Goal: Check status

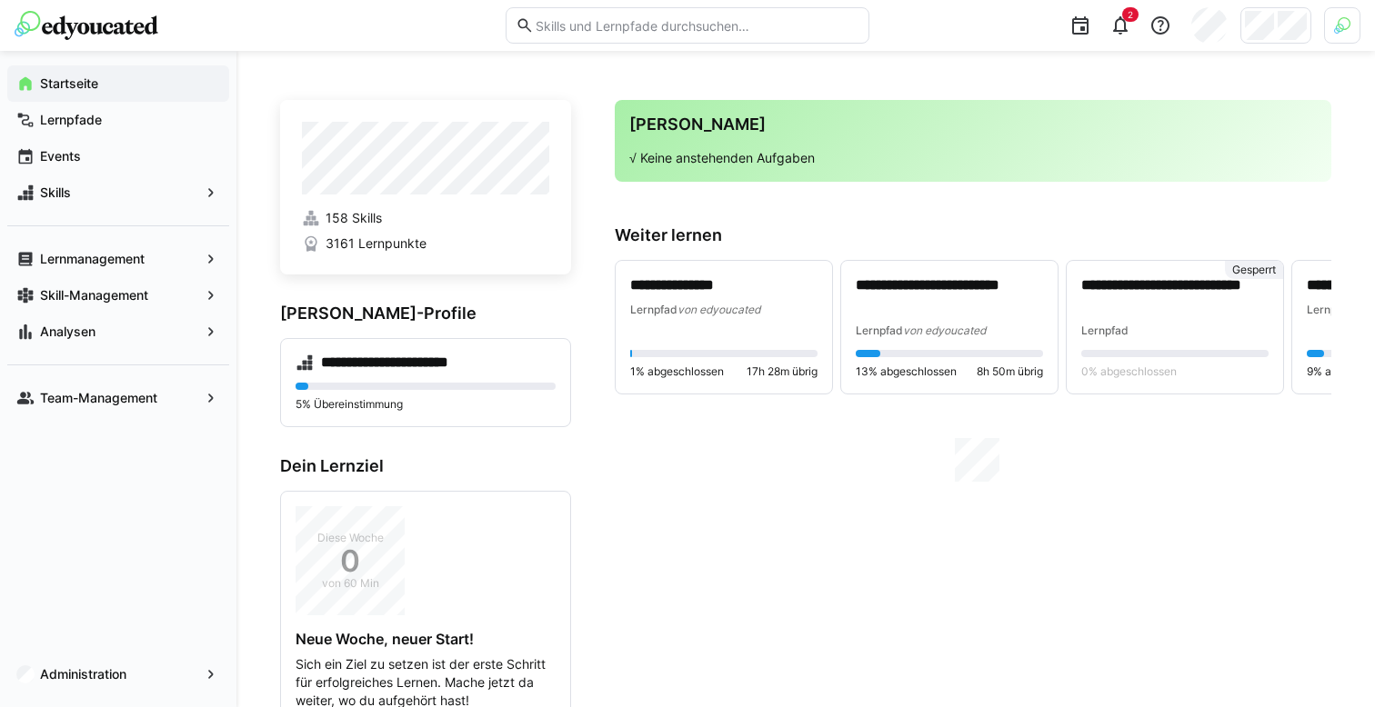
click at [1309, 17] on div at bounding box center [1275, 25] width 71 height 36
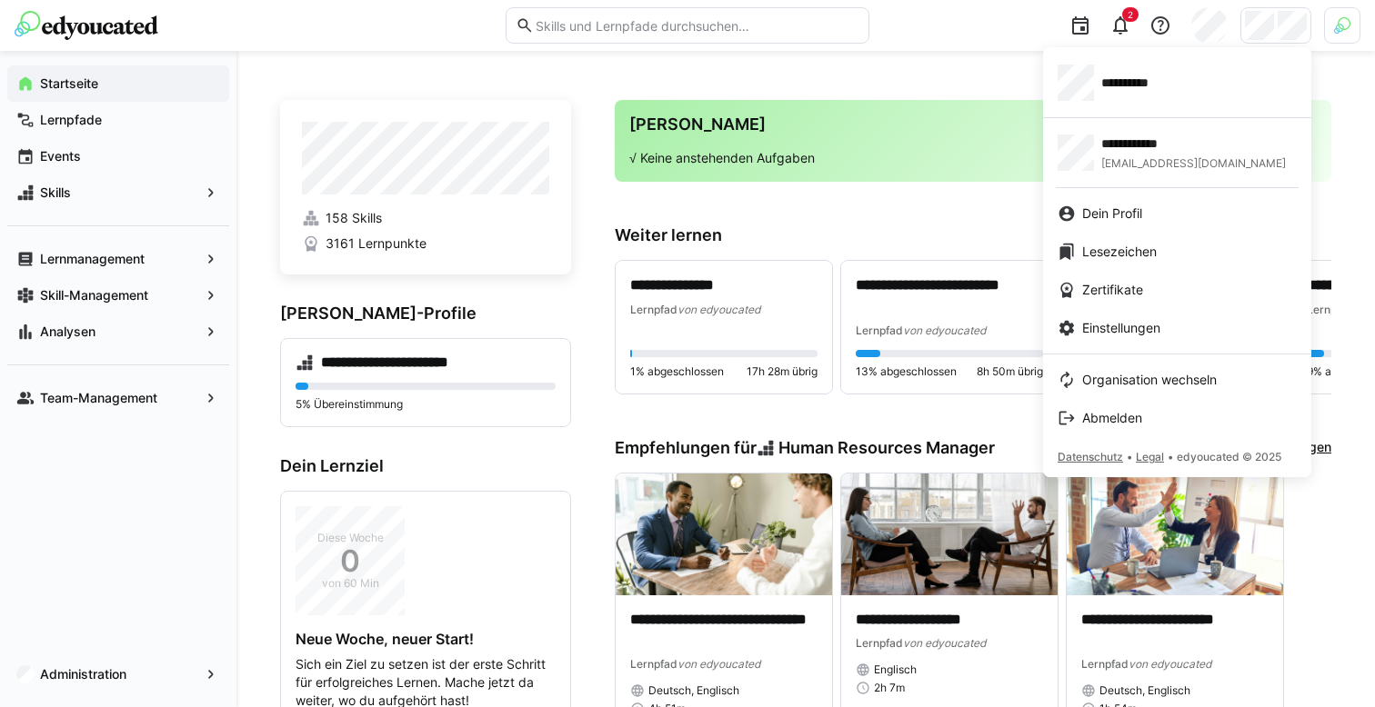
click at [268, 71] on div at bounding box center [687, 353] width 1375 height 707
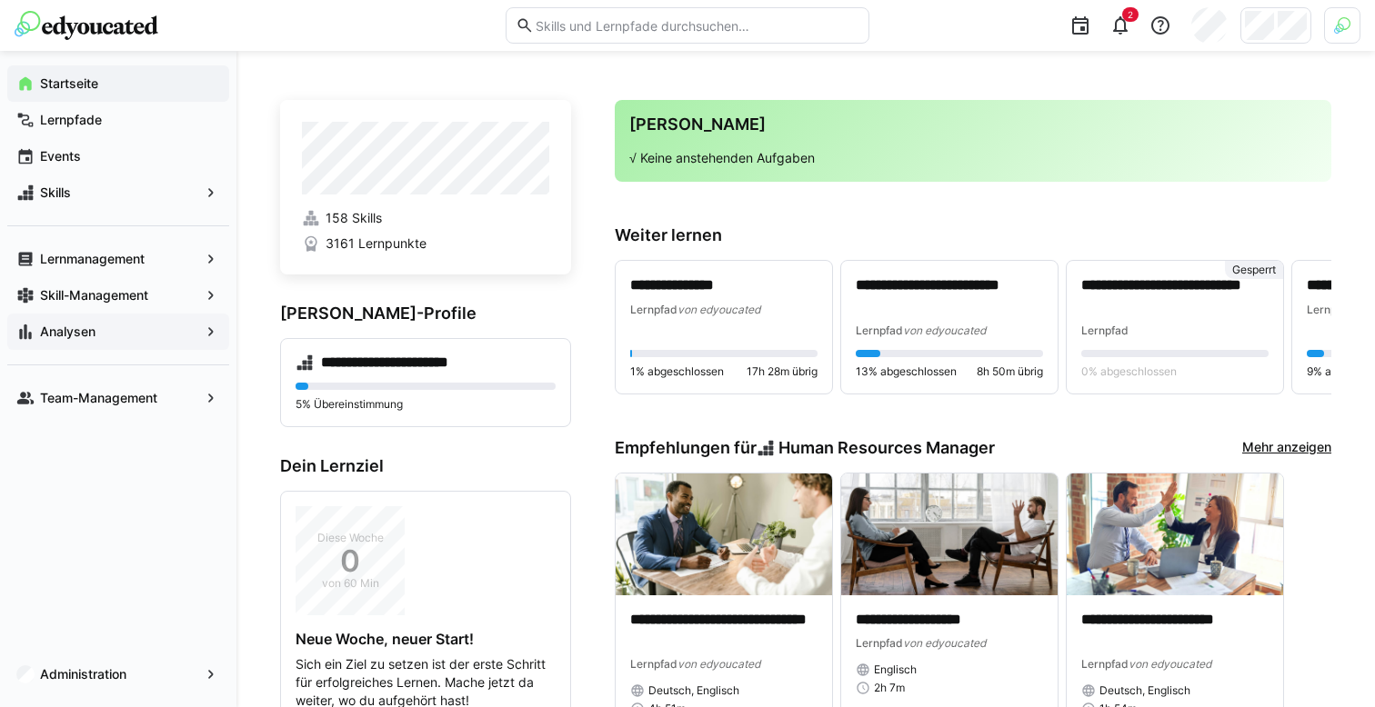
click at [0, 0] on app-navigation-label "Analysen" at bounding box center [0, 0] width 0 height 0
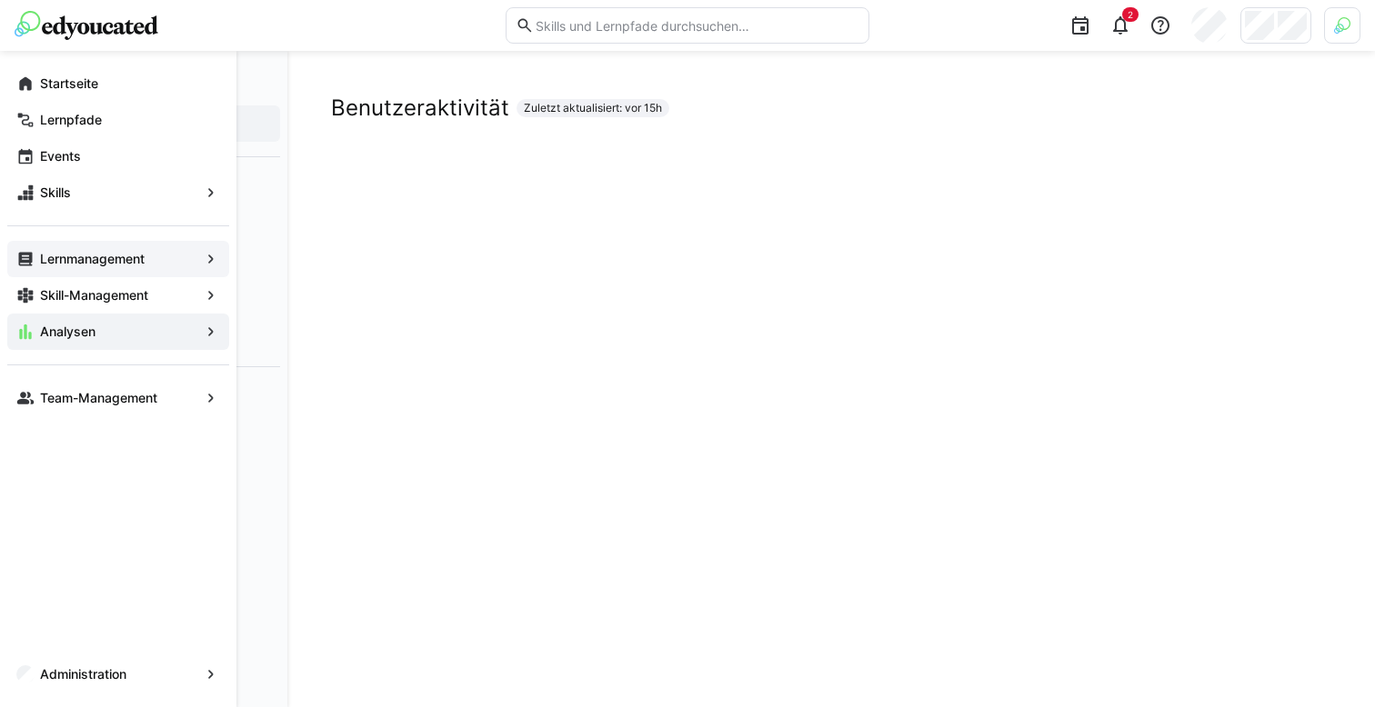
click at [32, 268] on eds-icon at bounding box center [25, 259] width 18 height 18
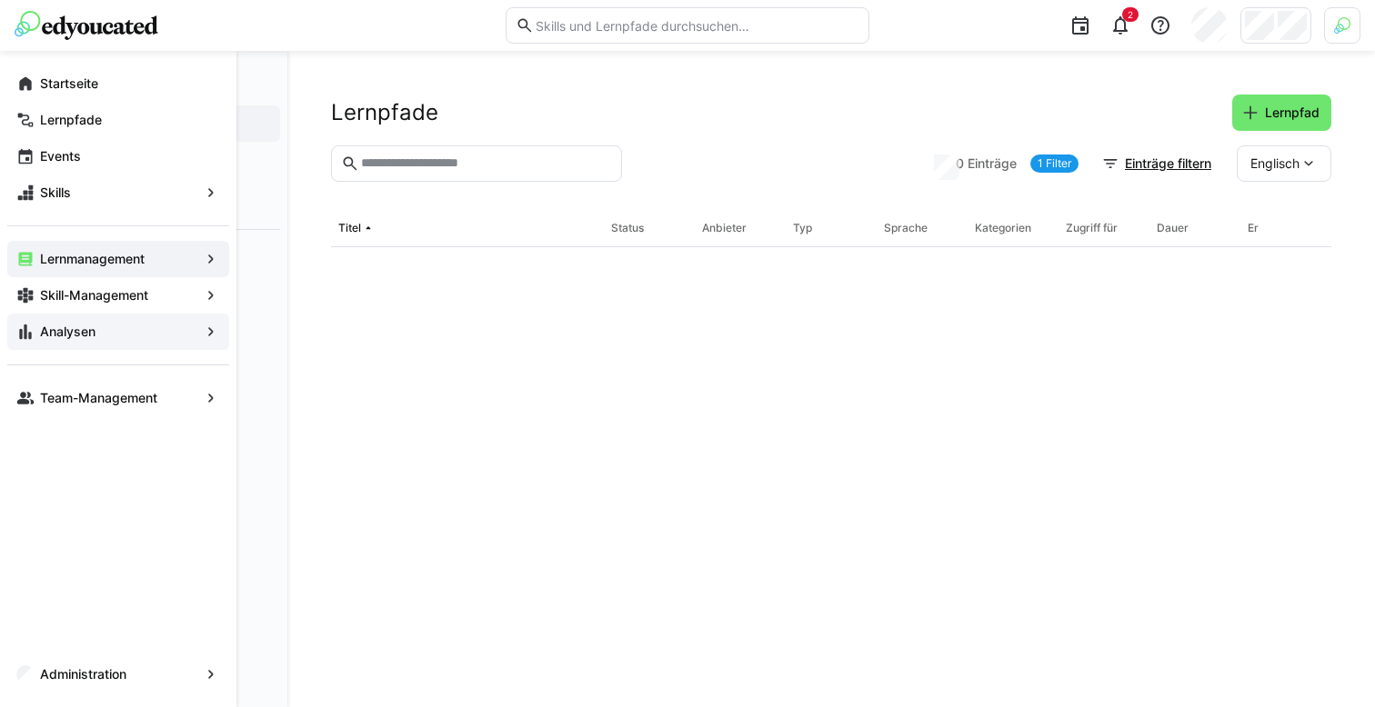
click at [74, 269] on div "Lernmanagement" at bounding box center [118, 259] width 222 height 36
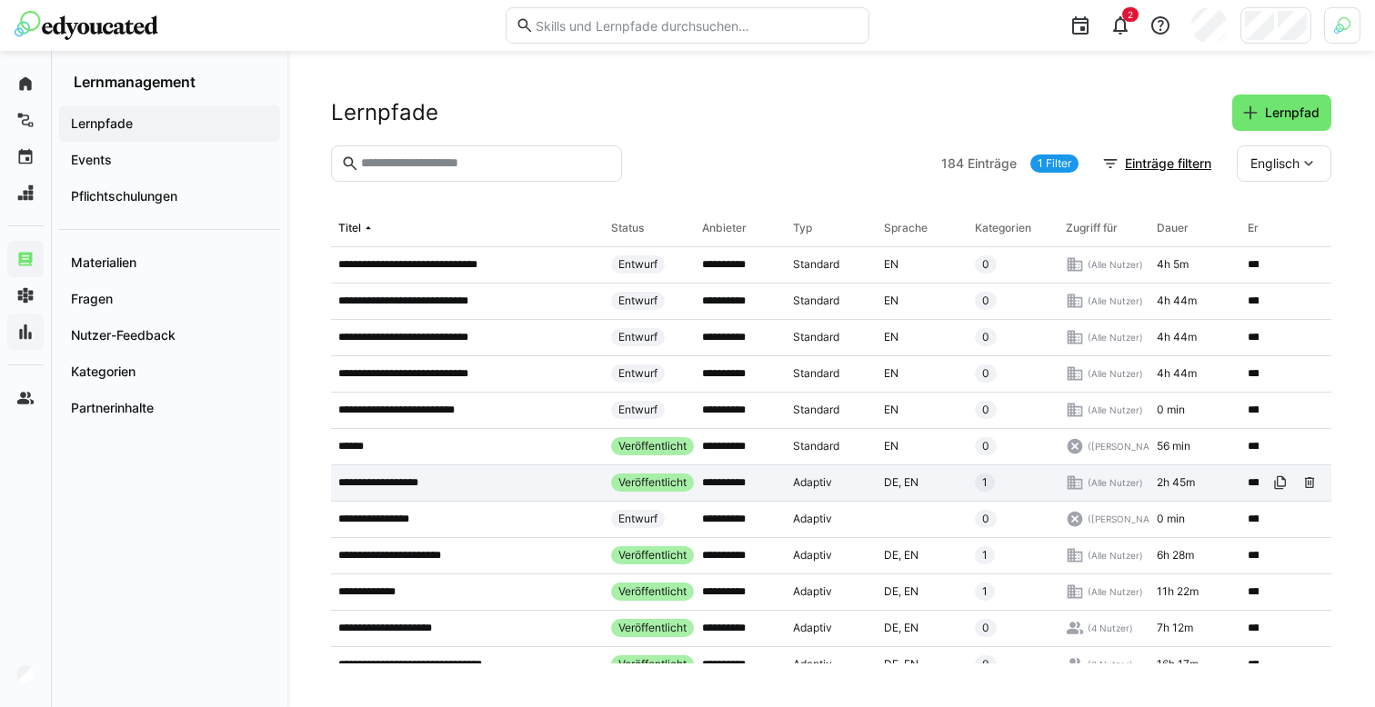
click at [413, 501] on div "**********" at bounding box center [467, 484] width 273 height 36
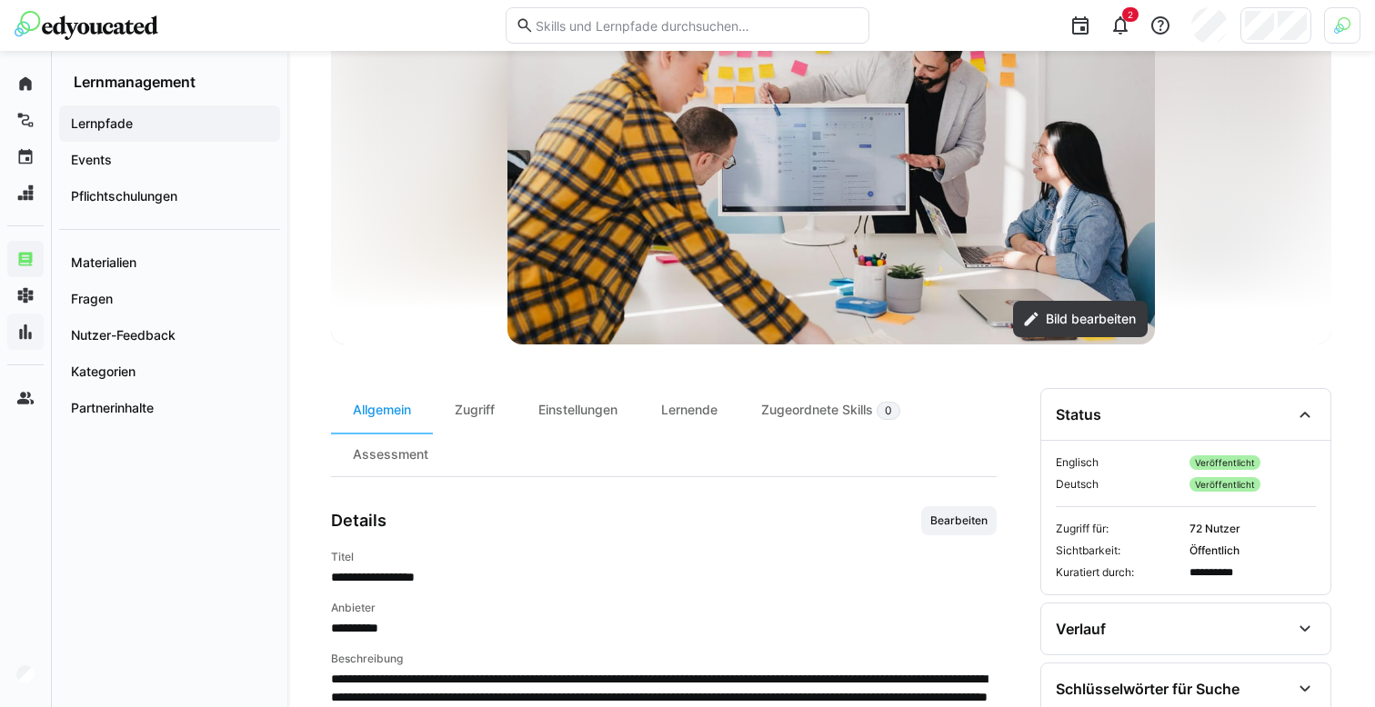
scroll to position [252, 0]
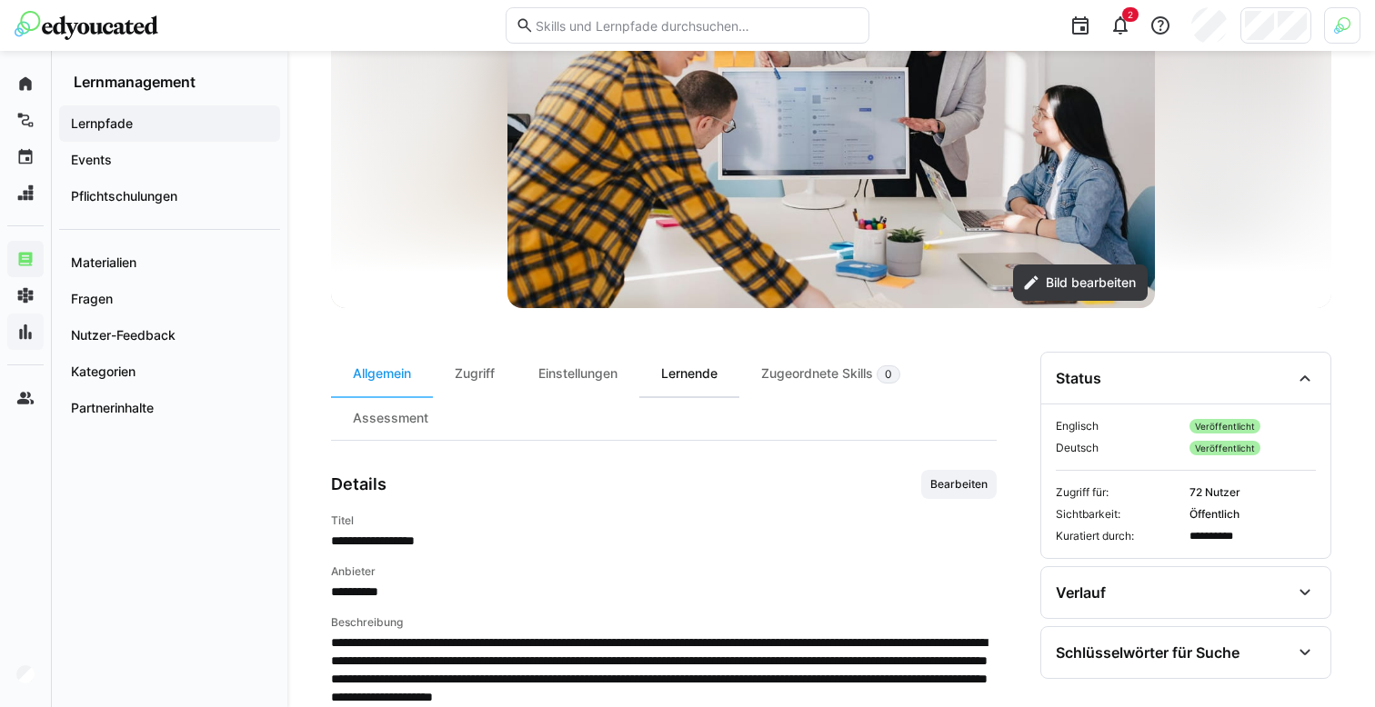
click at [694, 386] on div "Lernende" at bounding box center [689, 374] width 100 height 45
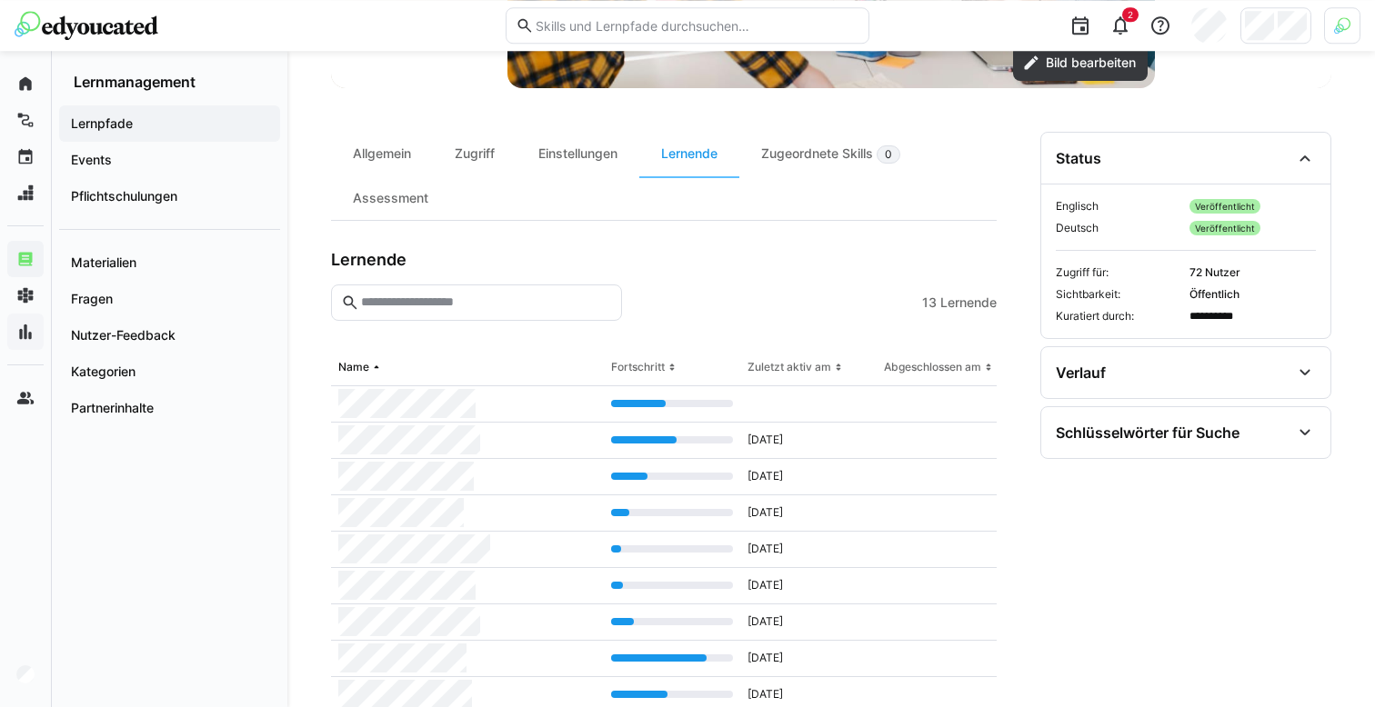
scroll to position [667, 0]
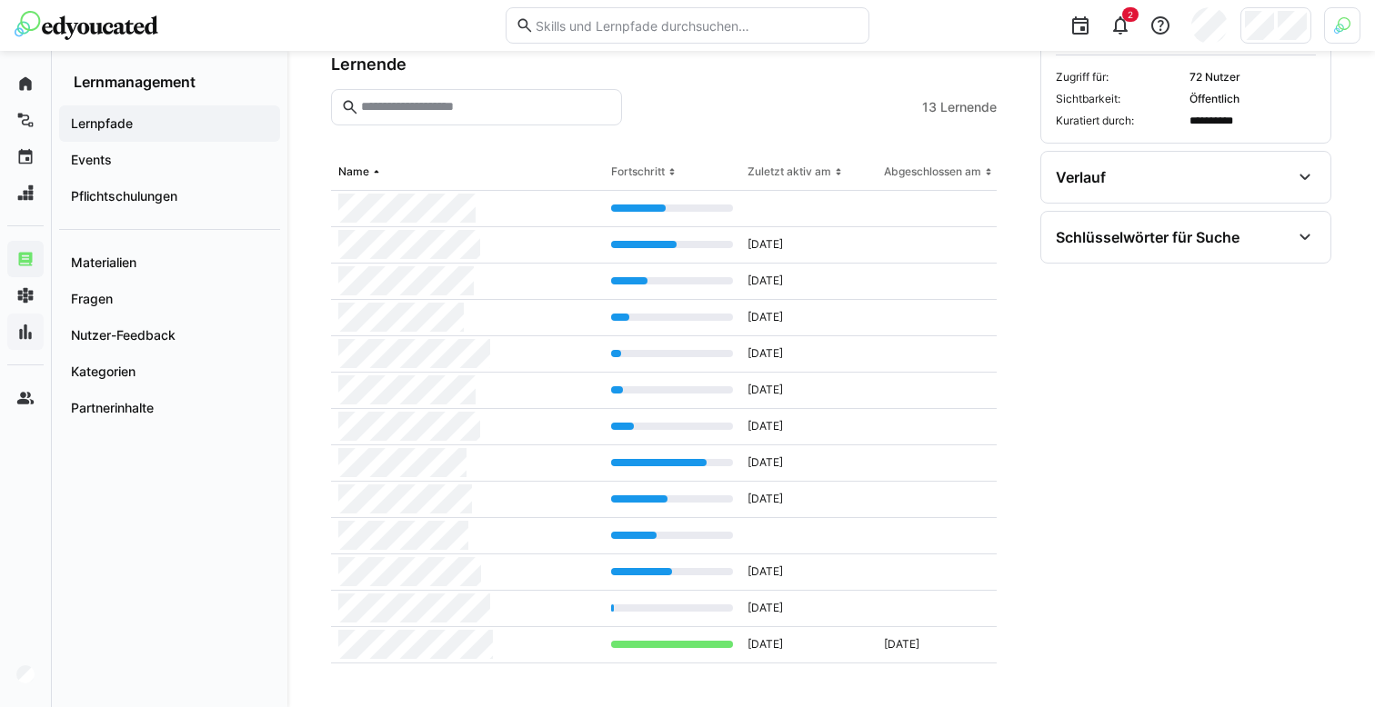
click at [662, 645] on div at bounding box center [672, 644] width 122 height 7
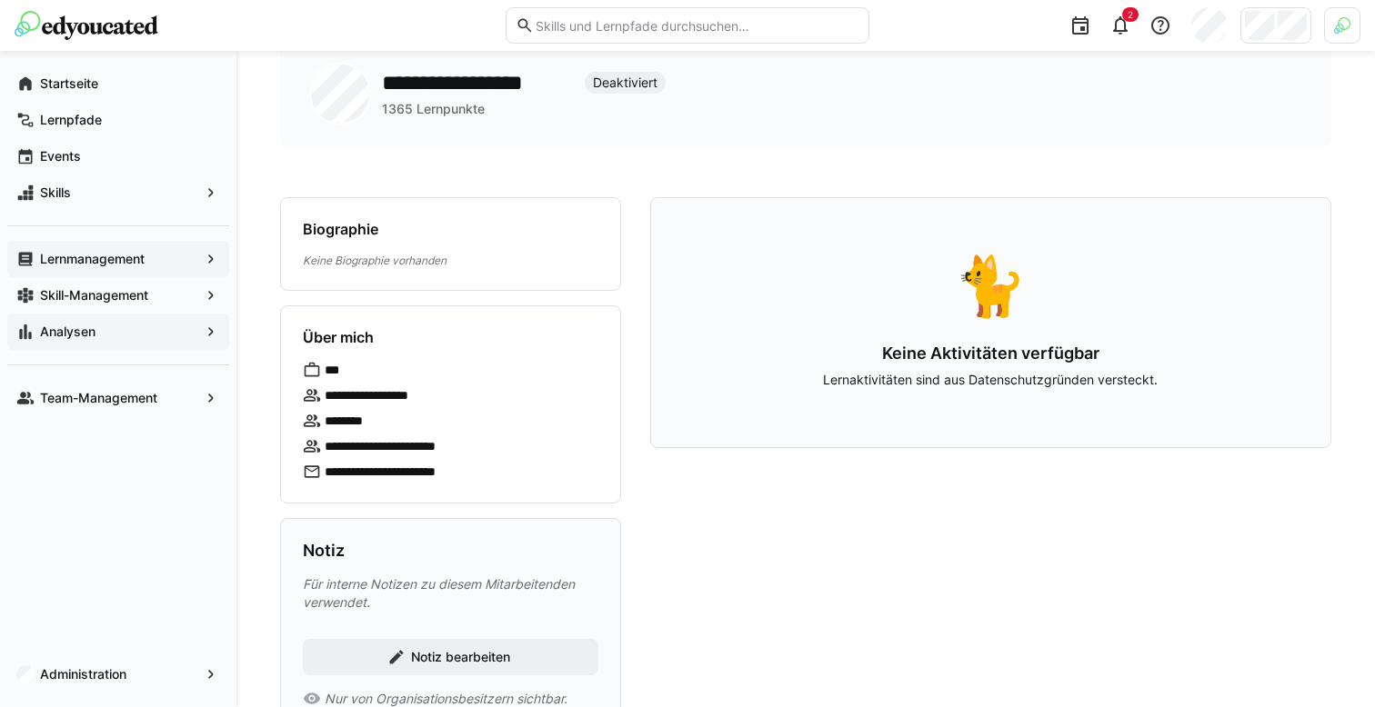
scroll to position [121, 0]
